Goal: Task Accomplishment & Management: Manage account settings

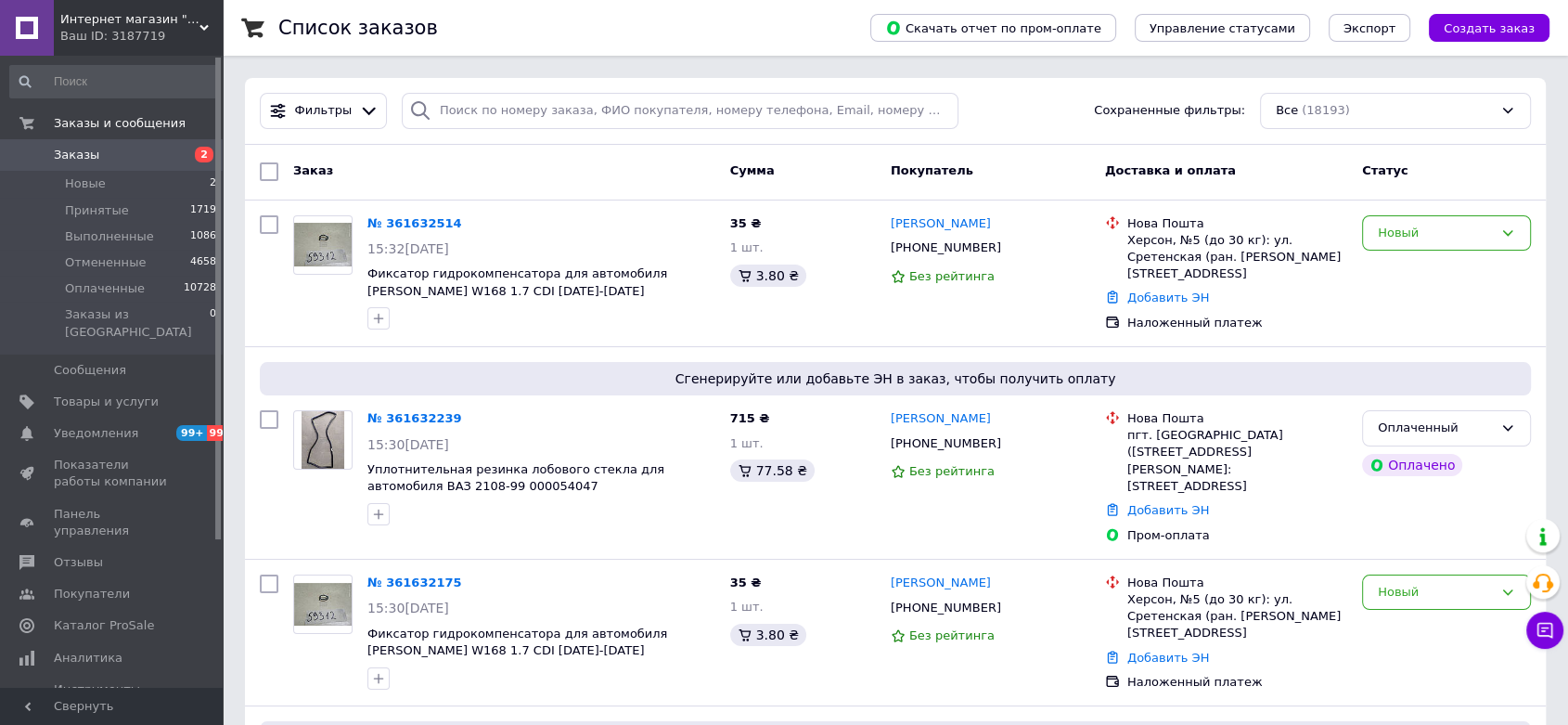
click at [96, 26] on span "Интернет магазин "Ярокс Авто" - продажа автозапчастей и комплектующих" at bounding box center [129, 19] width 139 height 17
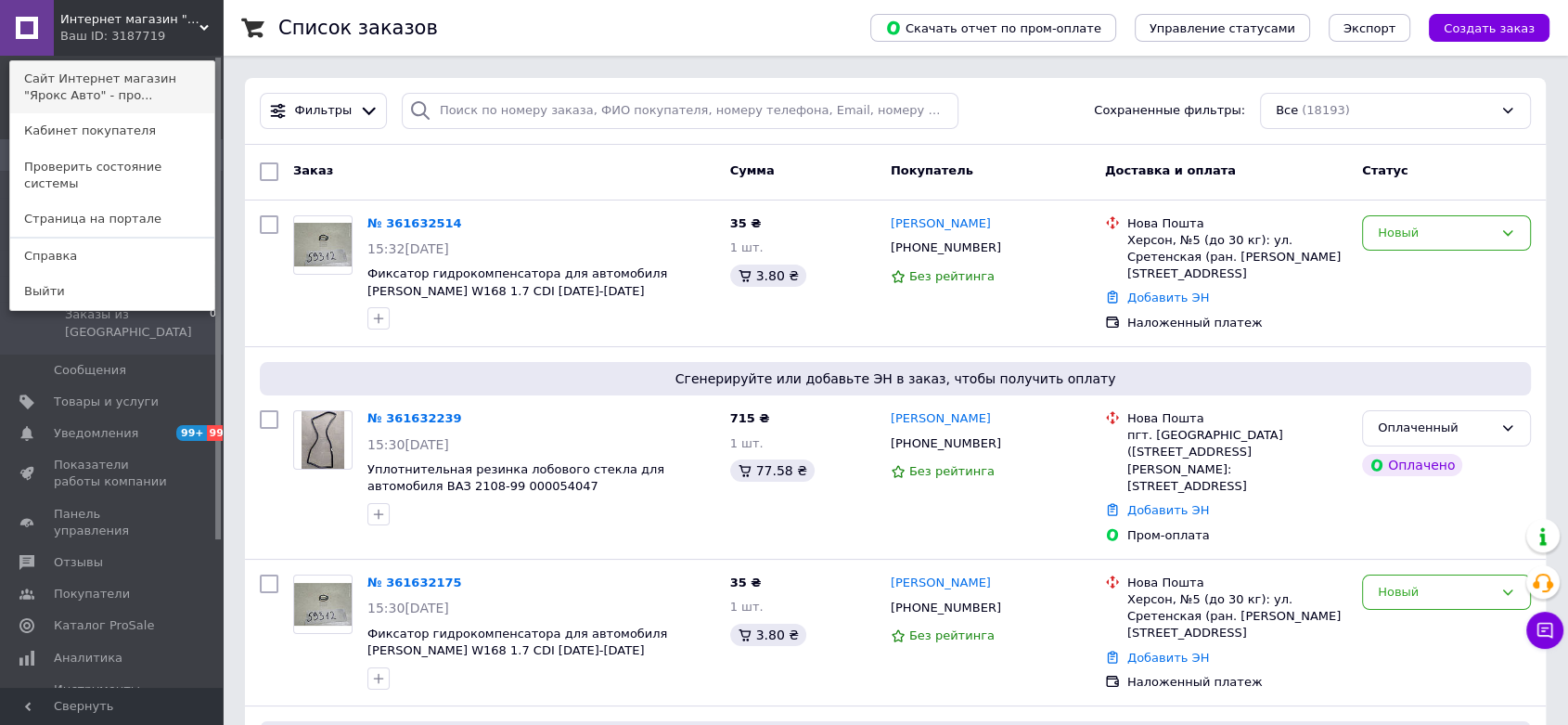
click at [96, 71] on link "Сайт Интернет магазин "Ярокс Авто" - про..." at bounding box center [112, 87] width 205 height 52
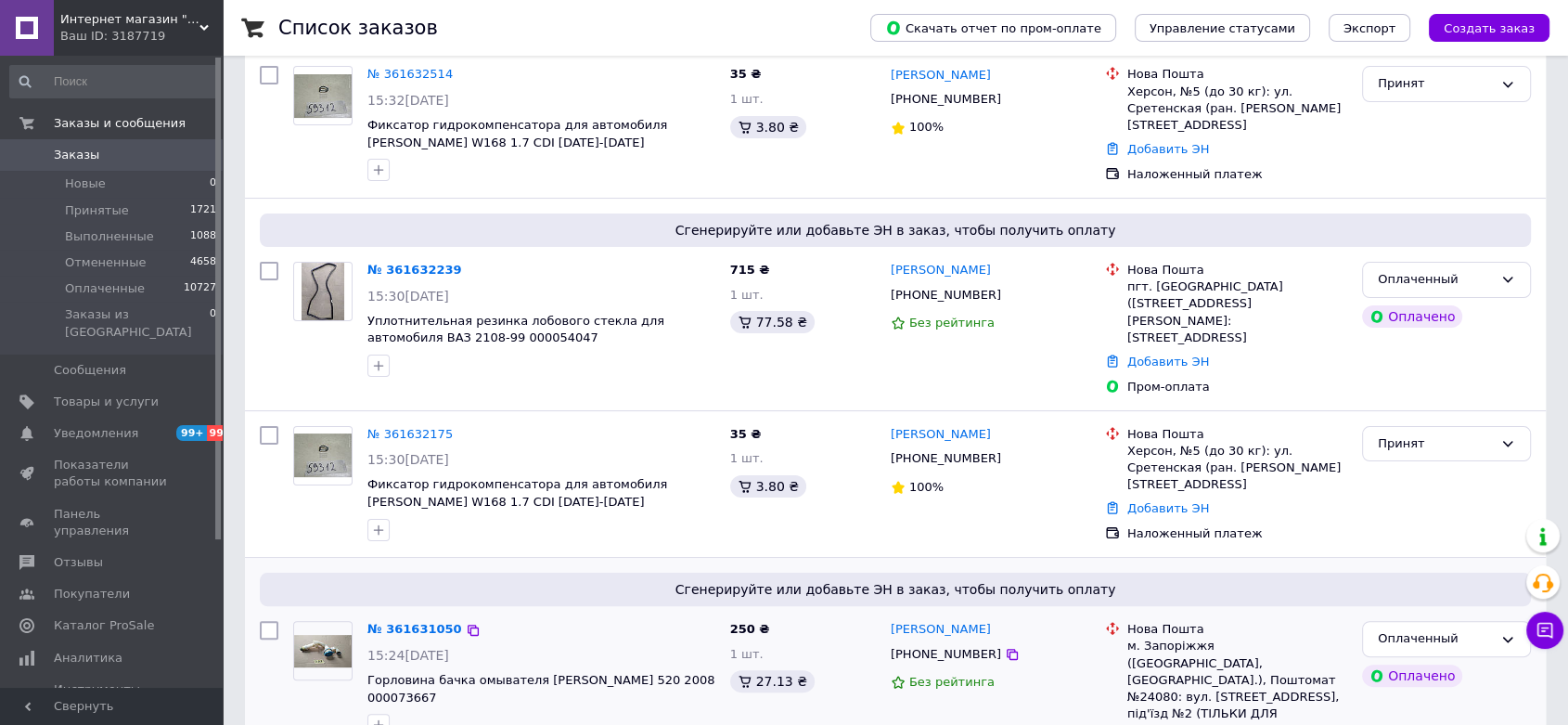
scroll to position [412, 0]
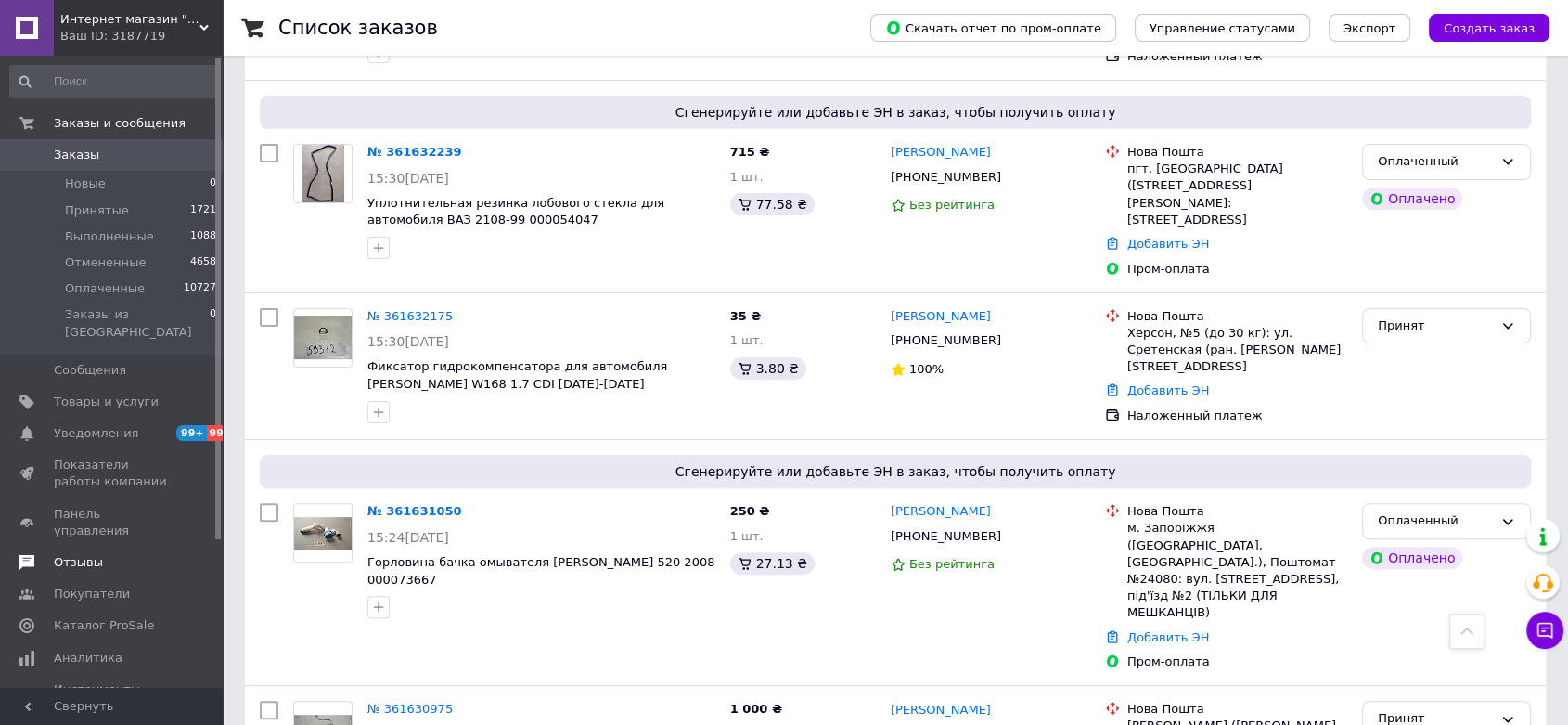
click at [98, 554] on span "Отзывы" at bounding box center [113, 562] width 118 height 17
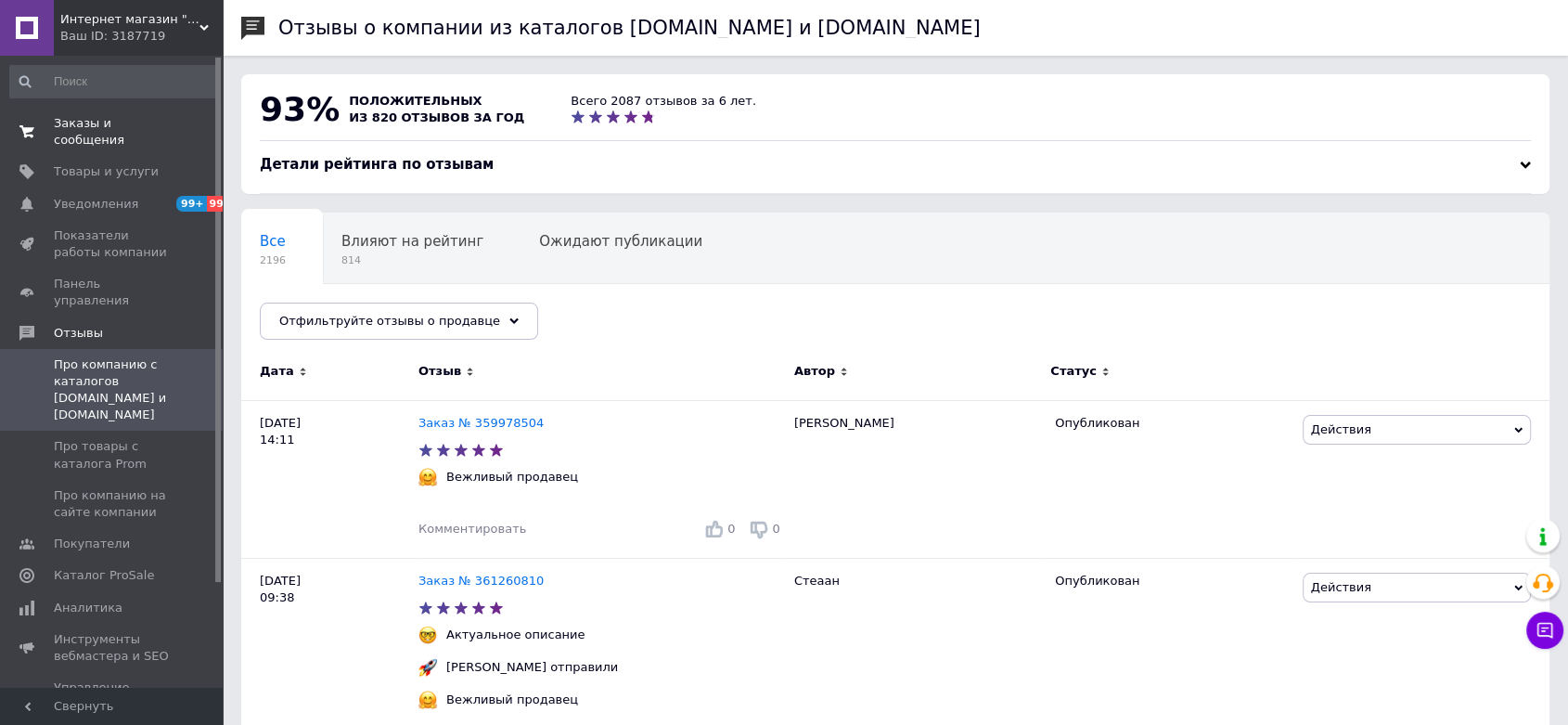
click at [93, 117] on span "Заказы и сообщения" at bounding box center [113, 131] width 118 height 33
